Goal: Book appointment/travel/reservation

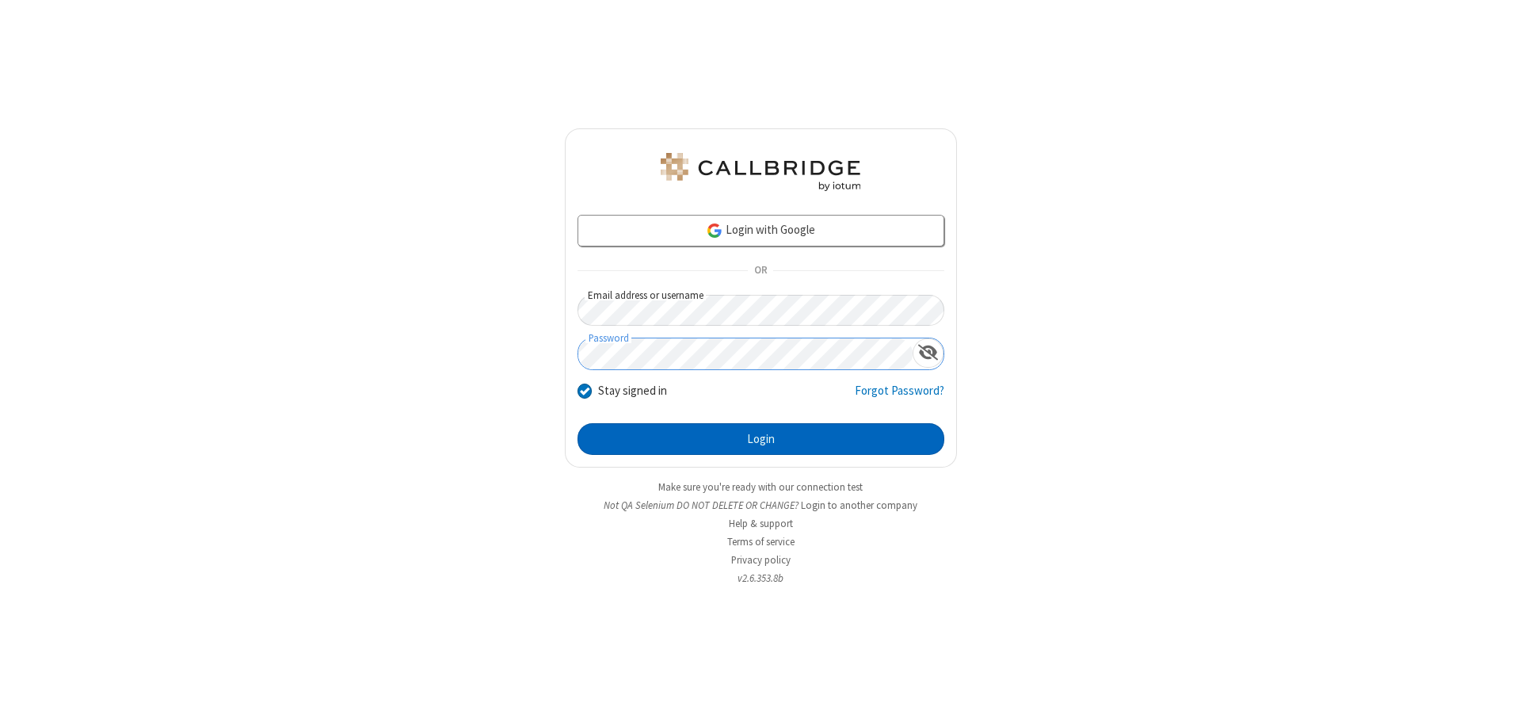
click at [761, 439] on button "Login" at bounding box center [761, 439] width 367 height 32
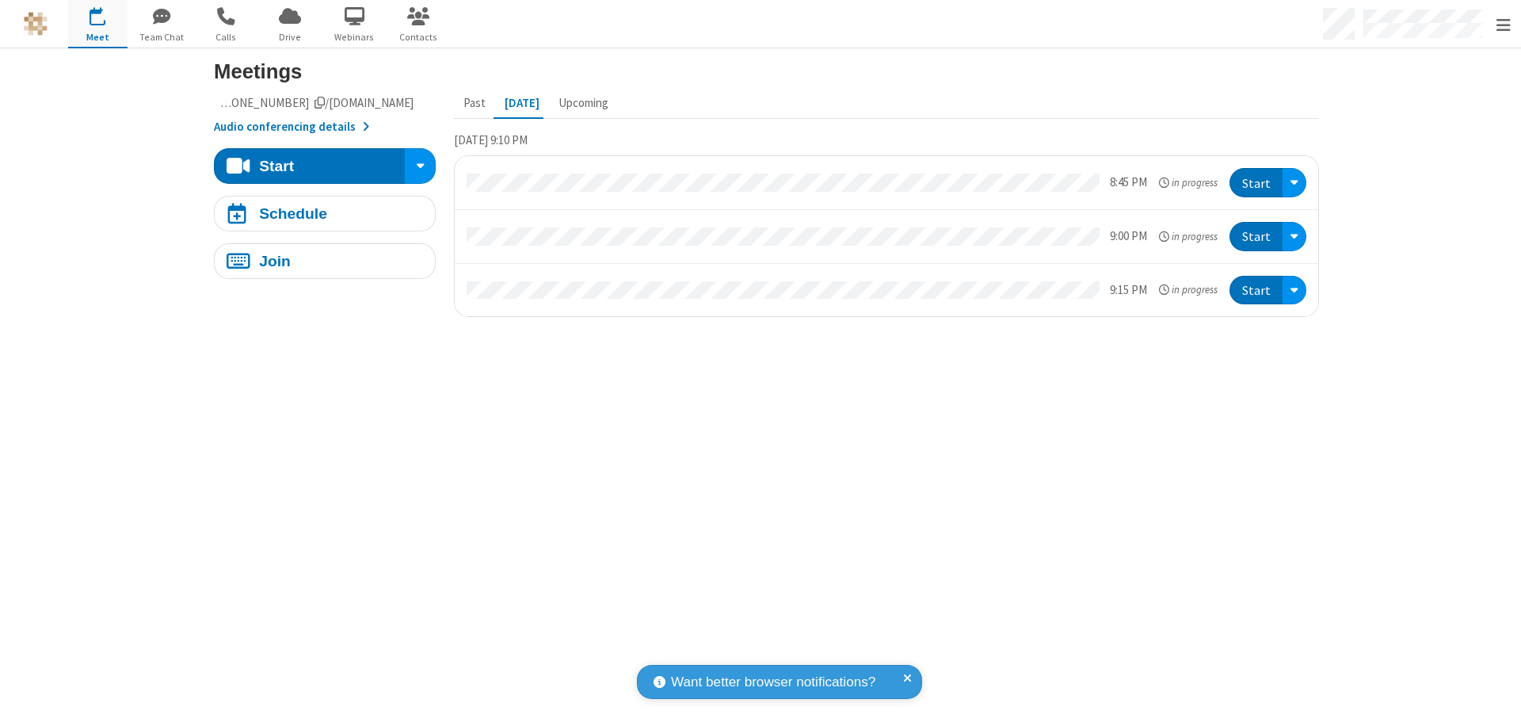
click at [1503, 25] on span "Open menu" at bounding box center [1504, 25] width 14 height 16
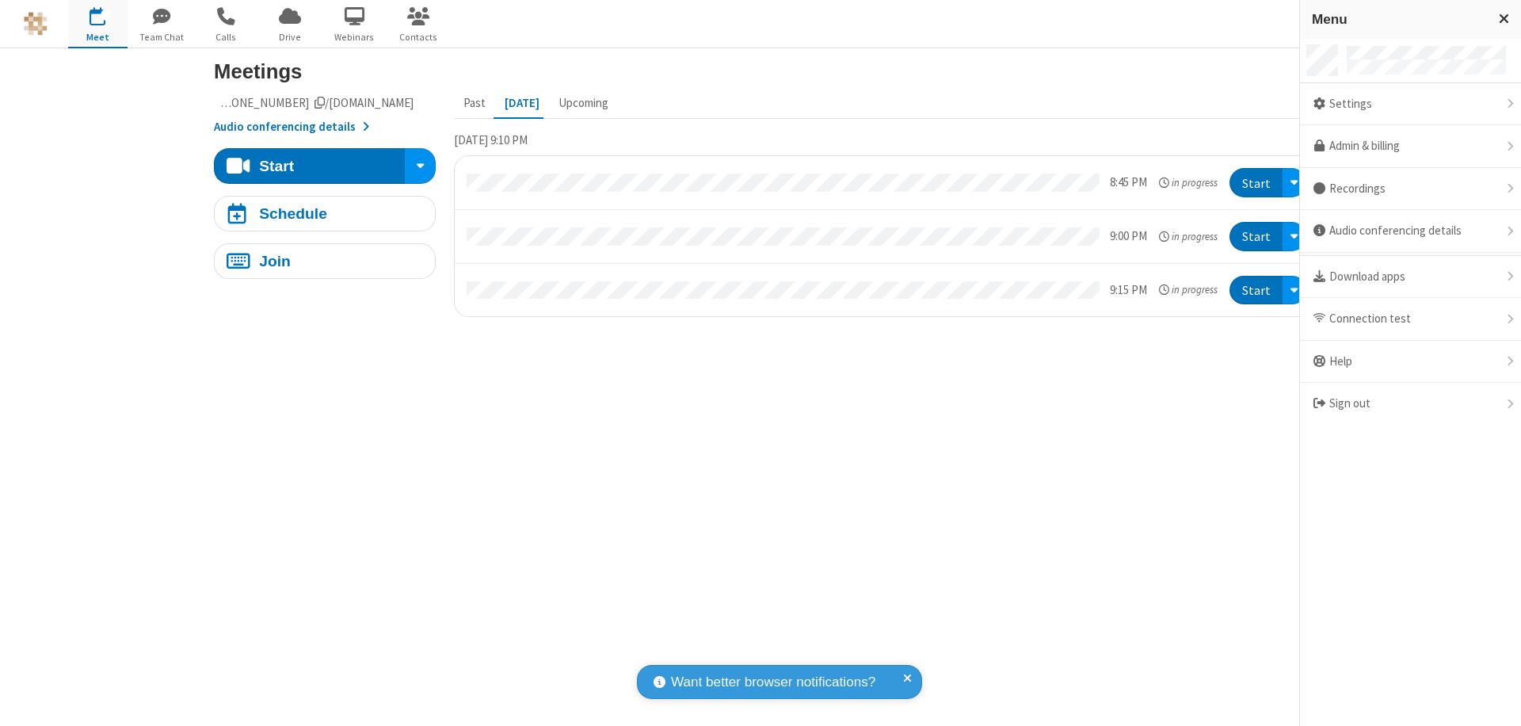
click at [97, 24] on span "button" at bounding box center [97, 16] width 59 height 27
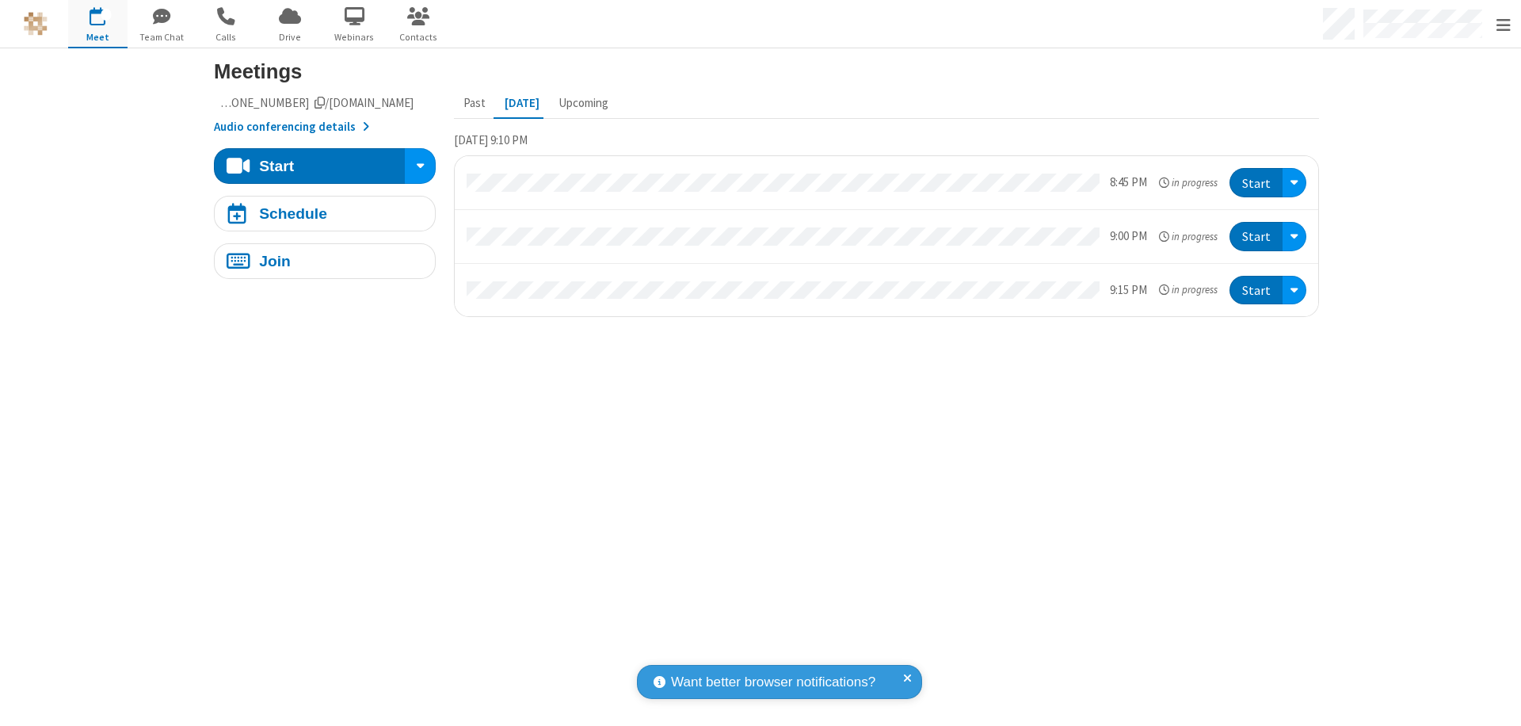
click at [97, 24] on span "button" at bounding box center [97, 16] width 59 height 27
click at [318, 213] on div "Schedule" at bounding box center [293, 213] width 68 height 15
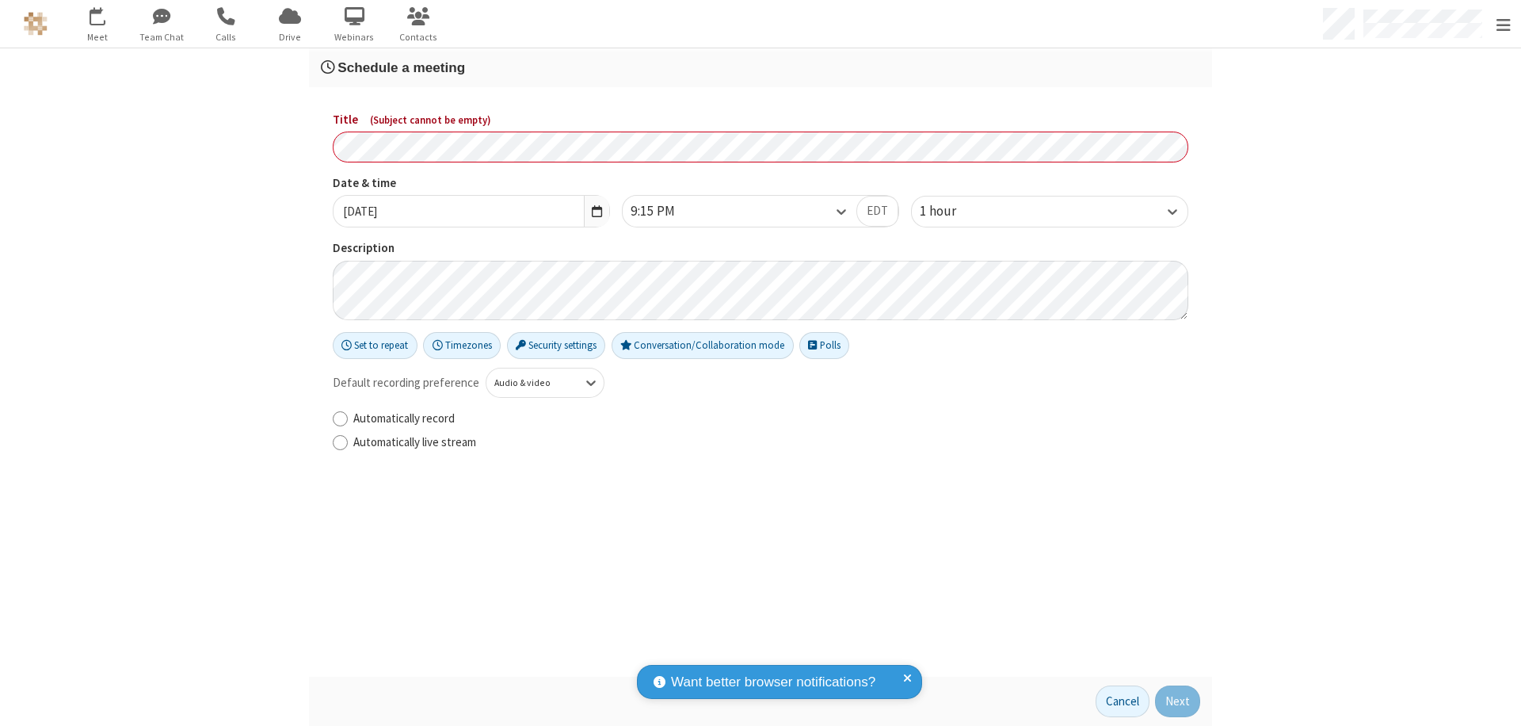
click at [754, 67] on h3 "Schedule a meeting" at bounding box center [760, 67] width 879 height 15
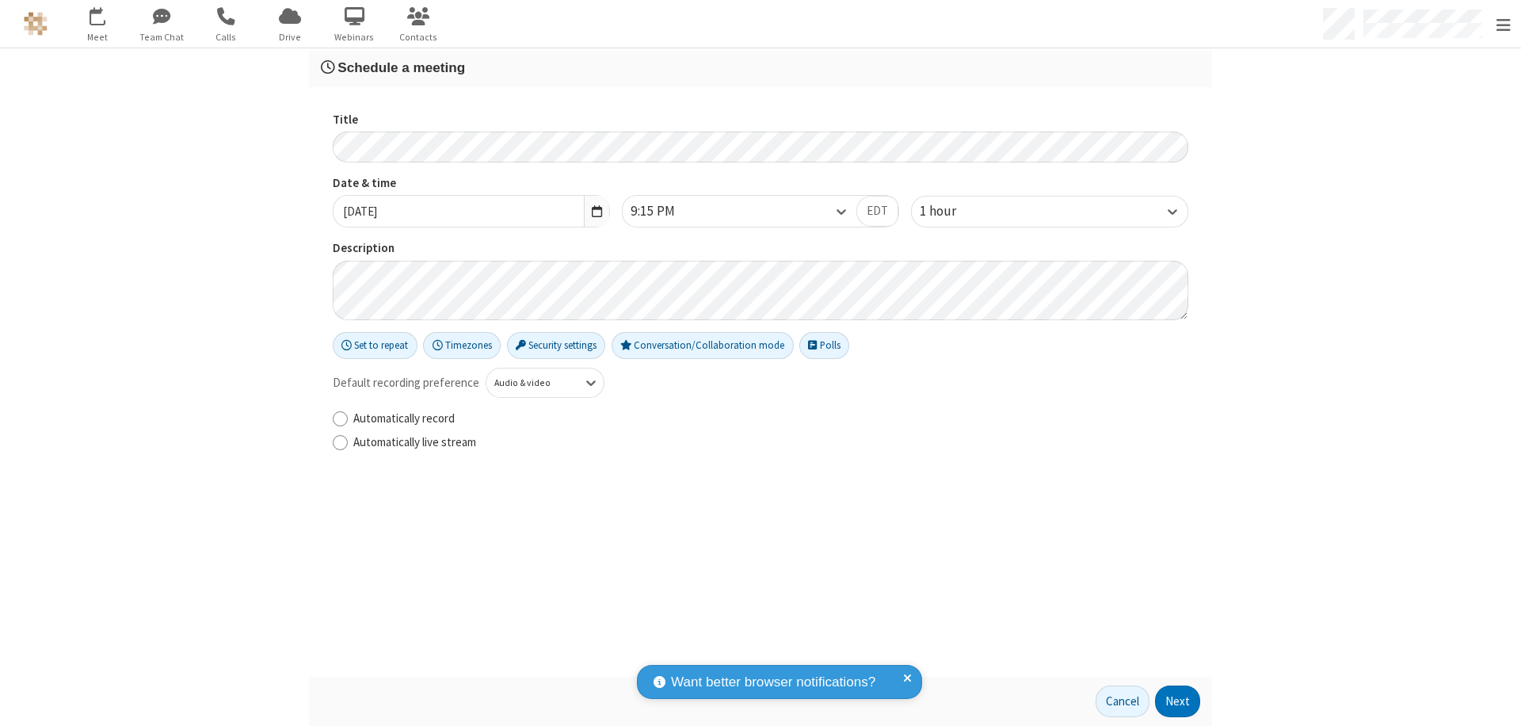
click at [1173, 701] on button "Next" at bounding box center [1177, 701] width 45 height 32
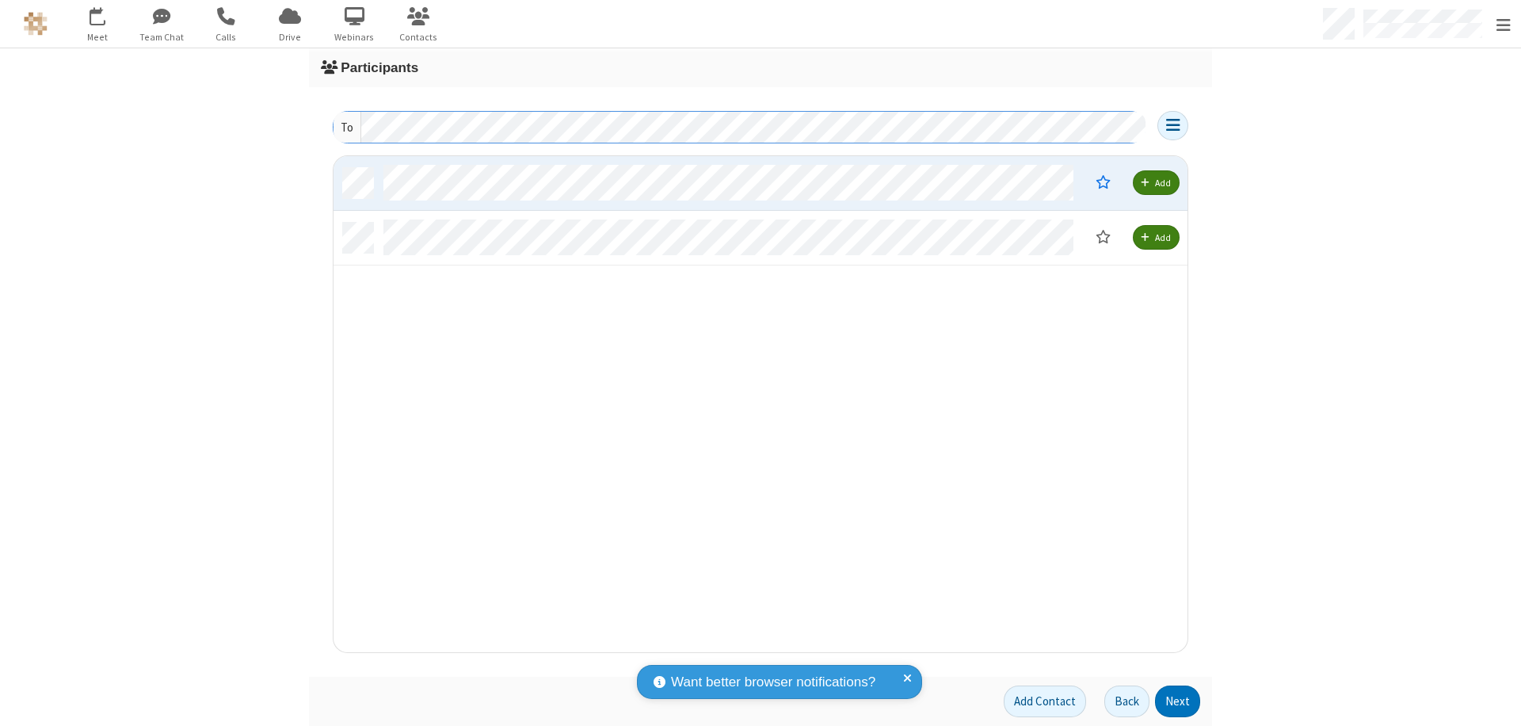
scroll to position [484, 842]
click at [1173, 701] on button "Next" at bounding box center [1177, 701] width 45 height 32
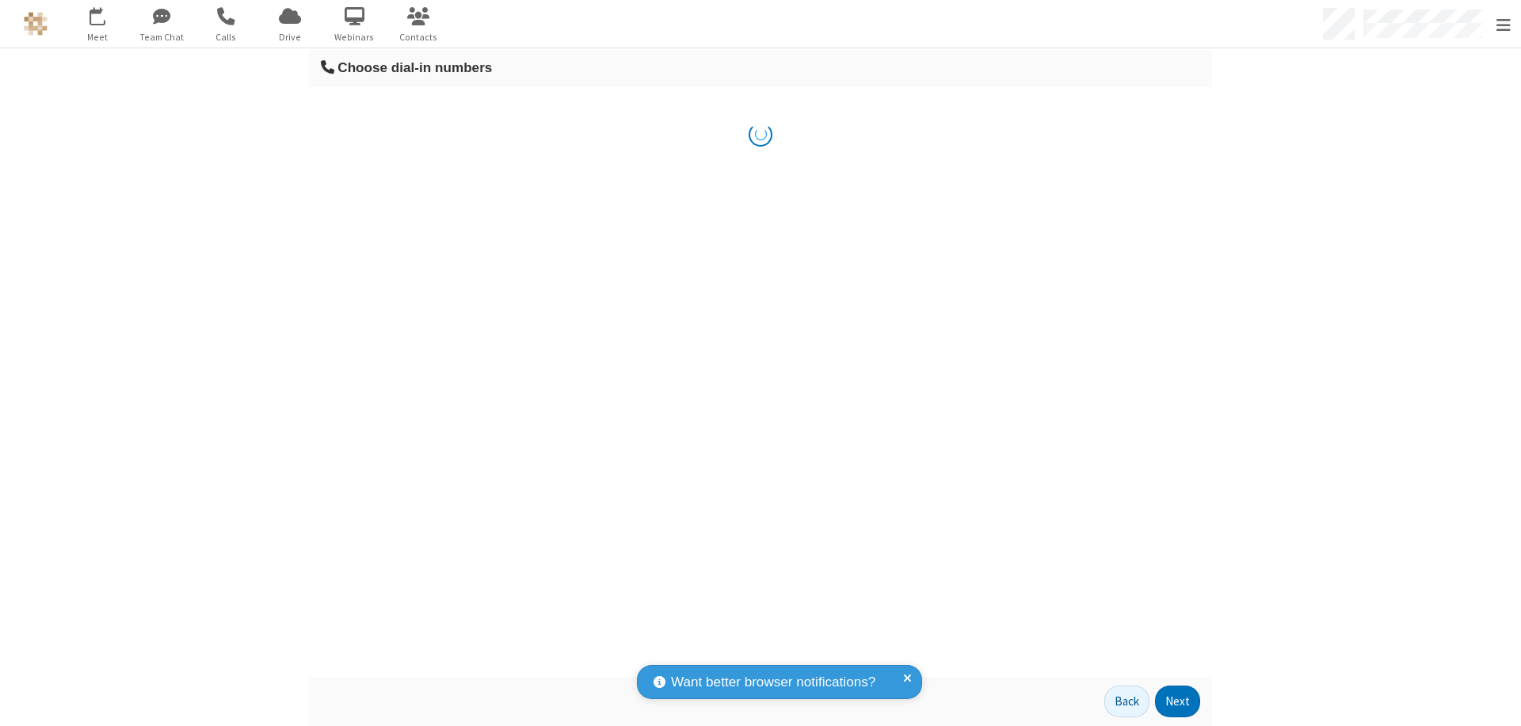
click at [1173, 701] on button "Next" at bounding box center [1177, 701] width 45 height 32
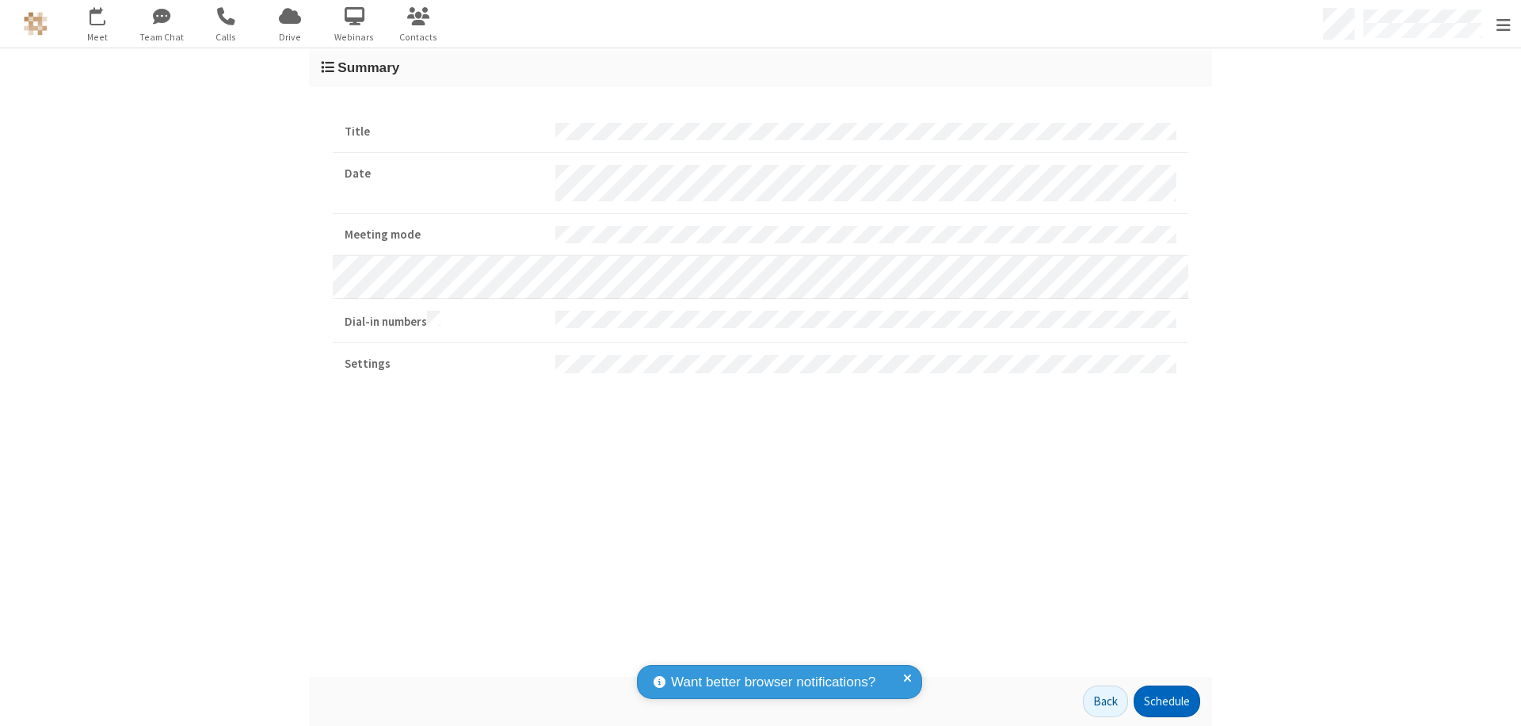
click at [1161, 701] on button "Schedule" at bounding box center [1167, 701] width 67 height 32
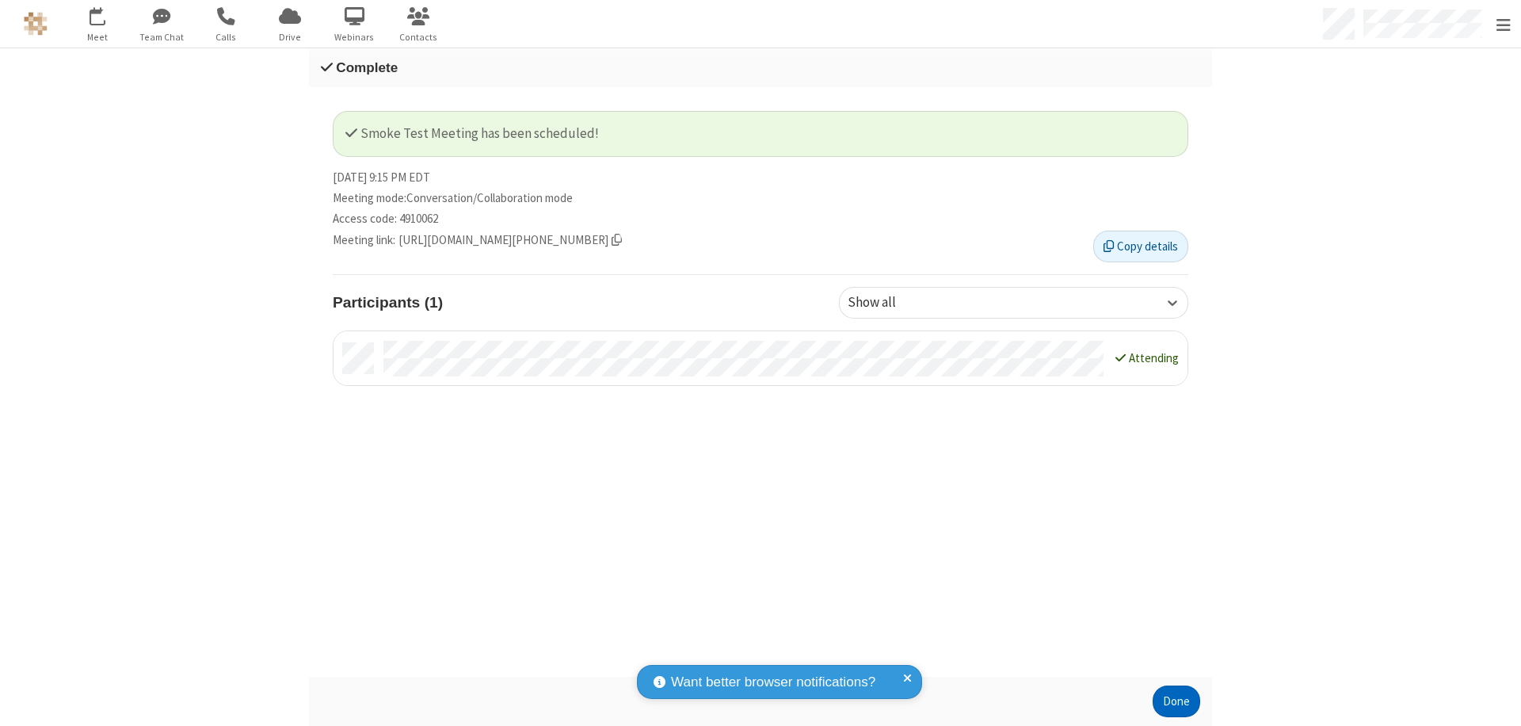
click at [1171, 701] on button "Done" at bounding box center [1177, 701] width 48 height 32
